Goal: Task Accomplishment & Management: Complete application form

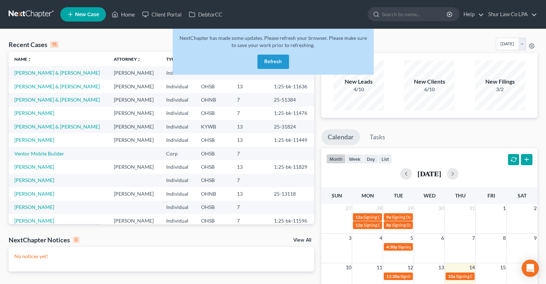
click at [275, 64] on button "Refresh" at bounding box center [274, 62] width 32 height 14
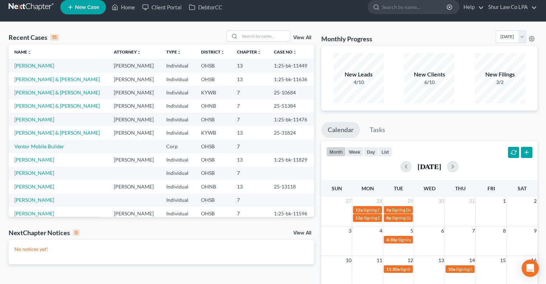
scroll to position [7, 0]
click at [253, 37] on input "search" at bounding box center [265, 36] width 50 height 10
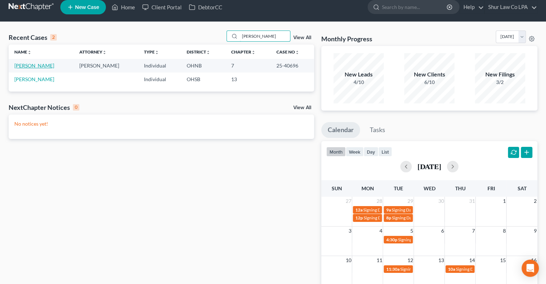
type input "[PERSON_NAME]"
click at [38, 67] on link "[PERSON_NAME]" at bounding box center [34, 65] width 40 height 6
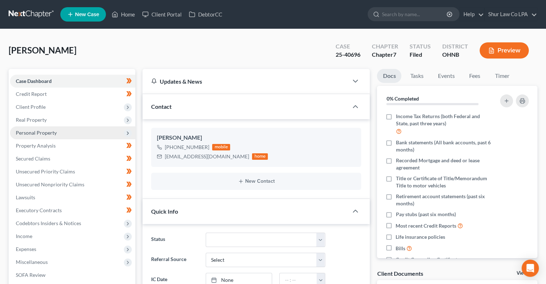
click at [82, 132] on span "Personal Property" at bounding box center [72, 132] width 125 height 13
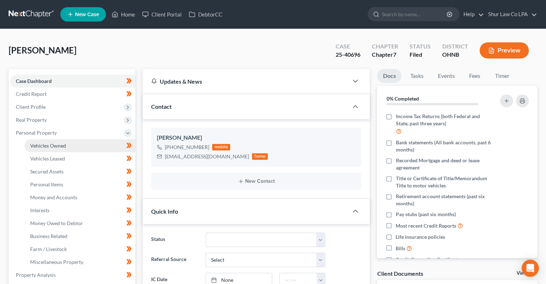
click at [70, 145] on link "Vehicles Owned" at bounding box center [79, 145] width 111 height 13
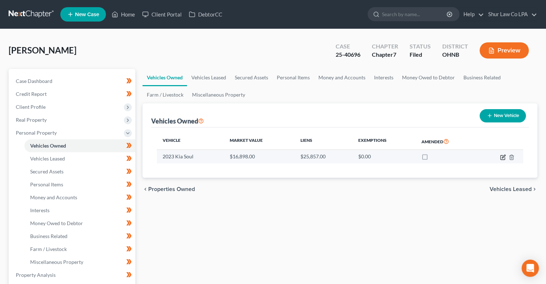
click at [502, 156] on icon "button" at bounding box center [503, 157] width 6 height 6
select select "0"
select select "3"
select select "2"
select select "0"
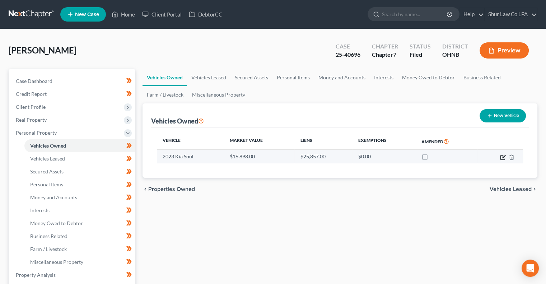
select select "4"
select select "0"
select select "2"
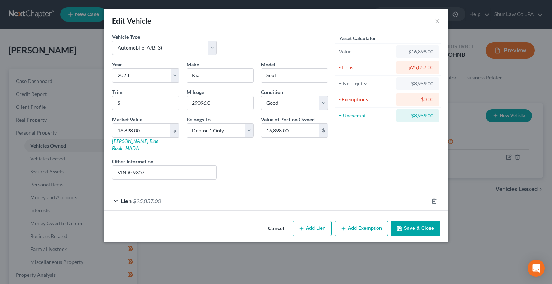
click at [281, 192] on div "Lien $25,857.00" at bounding box center [265, 200] width 325 height 19
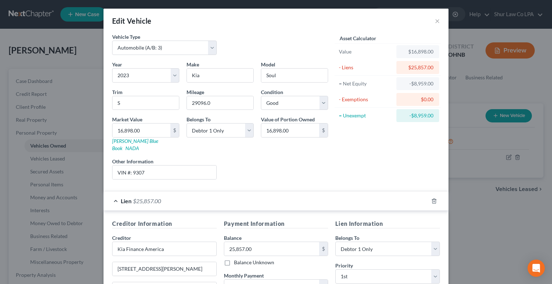
click at [439, 18] on div "Edit Vehicle ×" at bounding box center [275, 21] width 345 height 24
click at [435, 21] on button "×" at bounding box center [437, 21] width 5 height 9
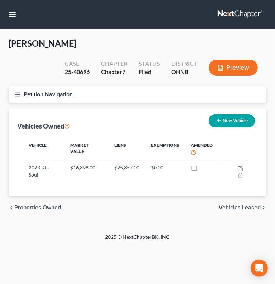
click at [16, 94] on line "button" at bounding box center [17, 94] width 5 height 0
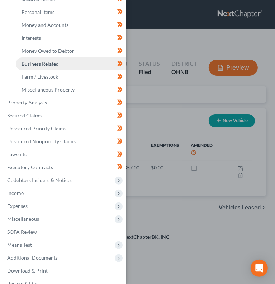
scroll to position [115, 0]
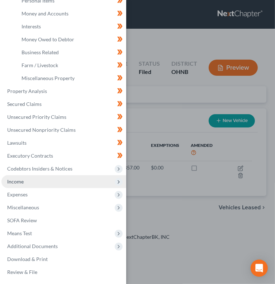
click at [28, 180] on span "Income" at bounding box center [63, 181] width 125 height 13
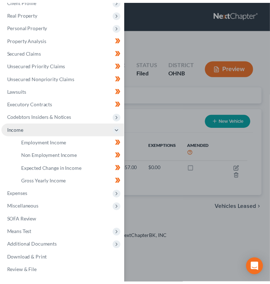
scroll to position [37, 0]
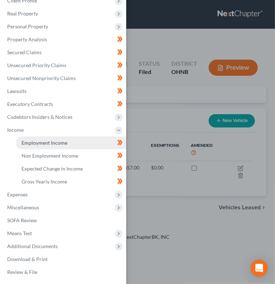
click at [73, 143] on link "Employment Income" at bounding box center [71, 142] width 111 height 13
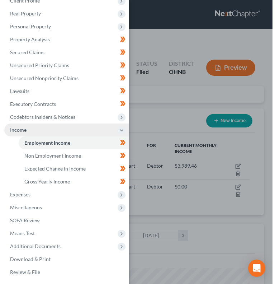
scroll to position [112, 238]
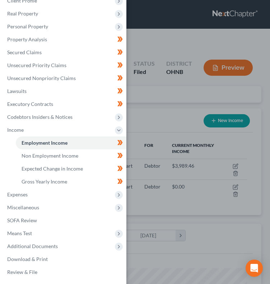
click at [227, 68] on div "Case Dashboard Payments Invoices Payments Payments Credit Report Client Profile" at bounding box center [135, 142] width 270 height 284
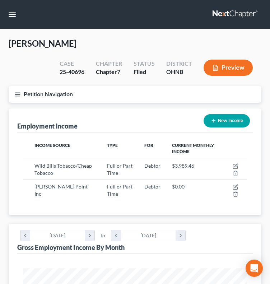
click at [235, 66] on button "Preview" at bounding box center [228, 68] width 49 height 16
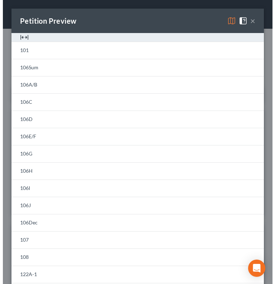
scroll to position [115, 244]
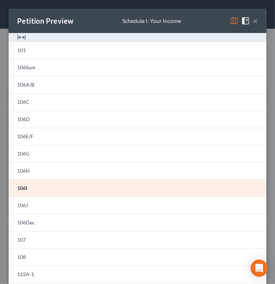
click at [20, 37] on img at bounding box center [21, 37] width 9 height 9
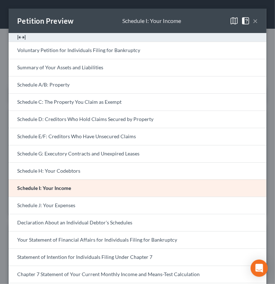
click at [26, 37] on div at bounding box center [138, 37] width 258 height 9
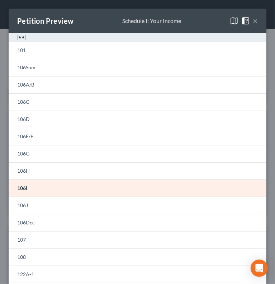
click at [19, 37] on img at bounding box center [21, 37] width 9 height 9
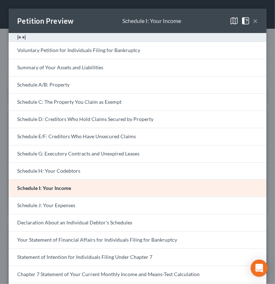
click at [19, 37] on img at bounding box center [21, 37] width 9 height 9
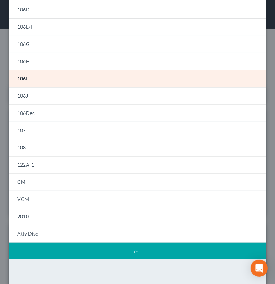
scroll to position [109, 0]
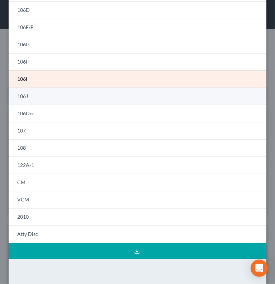
click at [84, 97] on link "106J" at bounding box center [138, 96] width 258 height 17
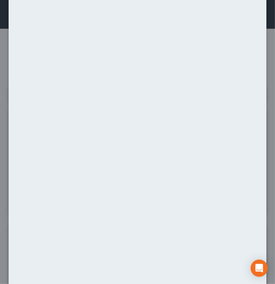
scroll to position [430, 0]
